Goal: Information Seeking & Learning: Learn about a topic

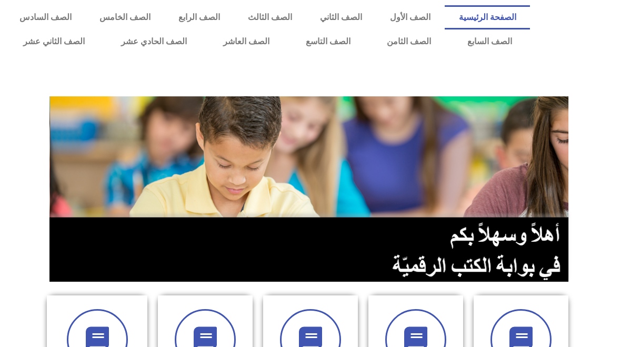
click at [82, 39] on link "الصف الثاني عشر" at bounding box center [54, 41] width 98 height 24
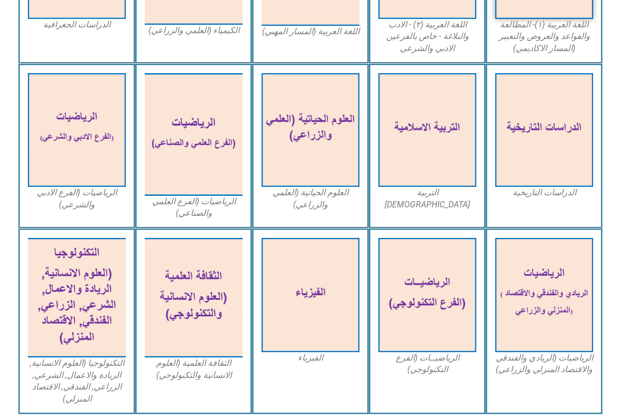
scroll to position [417, 0]
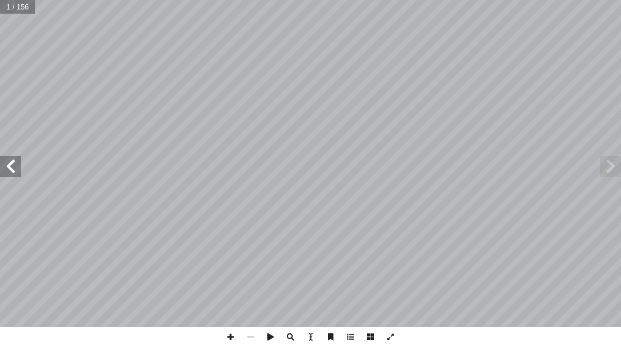
click at [19, 174] on span at bounding box center [10, 166] width 21 height 21
click at [8, 156] on span at bounding box center [10, 166] width 21 height 21
click at [14, 167] on span at bounding box center [10, 166] width 21 height 21
click at [16, 161] on span at bounding box center [10, 166] width 21 height 21
click at [21, 167] on span at bounding box center [10, 166] width 21 height 21
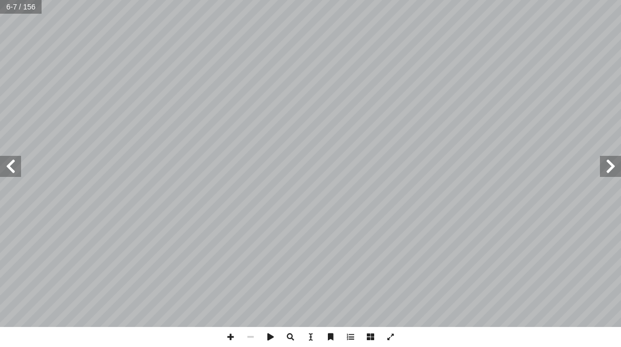
click at [6, 164] on span at bounding box center [10, 166] width 21 height 21
click at [17, 165] on span at bounding box center [10, 166] width 21 height 21
click at [617, 157] on span at bounding box center [610, 166] width 21 height 21
click at [603, 168] on span at bounding box center [610, 166] width 21 height 21
click at [600, 170] on span at bounding box center [610, 166] width 21 height 21
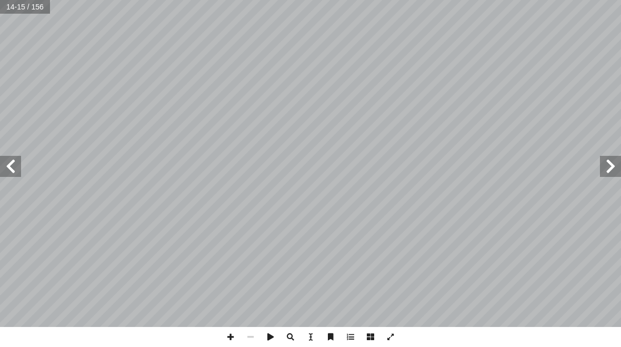
click at [604, 173] on span at bounding box center [610, 166] width 21 height 21
click at [605, 174] on span at bounding box center [610, 166] width 21 height 21
click at [21, 161] on span at bounding box center [10, 166] width 21 height 21
click at [15, 167] on span at bounding box center [10, 166] width 21 height 21
click at [7, 163] on span at bounding box center [10, 166] width 21 height 21
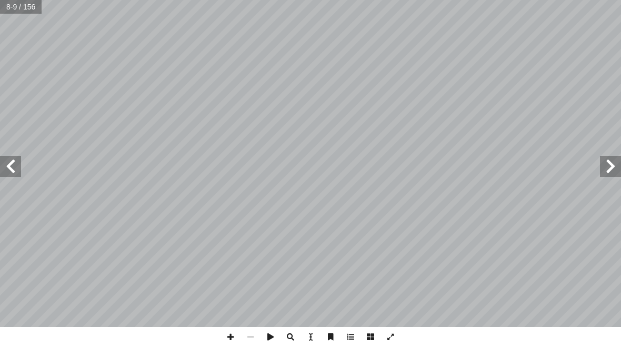
click at [14, 168] on span at bounding box center [10, 166] width 21 height 21
click at [13, 166] on span at bounding box center [10, 166] width 21 height 21
click at [12, 165] on span at bounding box center [10, 166] width 21 height 21
click at [14, 166] on span at bounding box center [10, 166] width 21 height 21
click at [12, 167] on span at bounding box center [10, 166] width 21 height 21
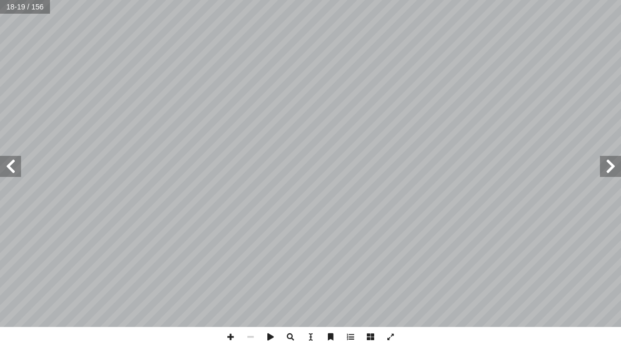
click at [14, 165] on span at bounding box center [10, 166] width 21 height 21
